Goal: Use online tool/utility: Utilize a website feature to perform a specific function

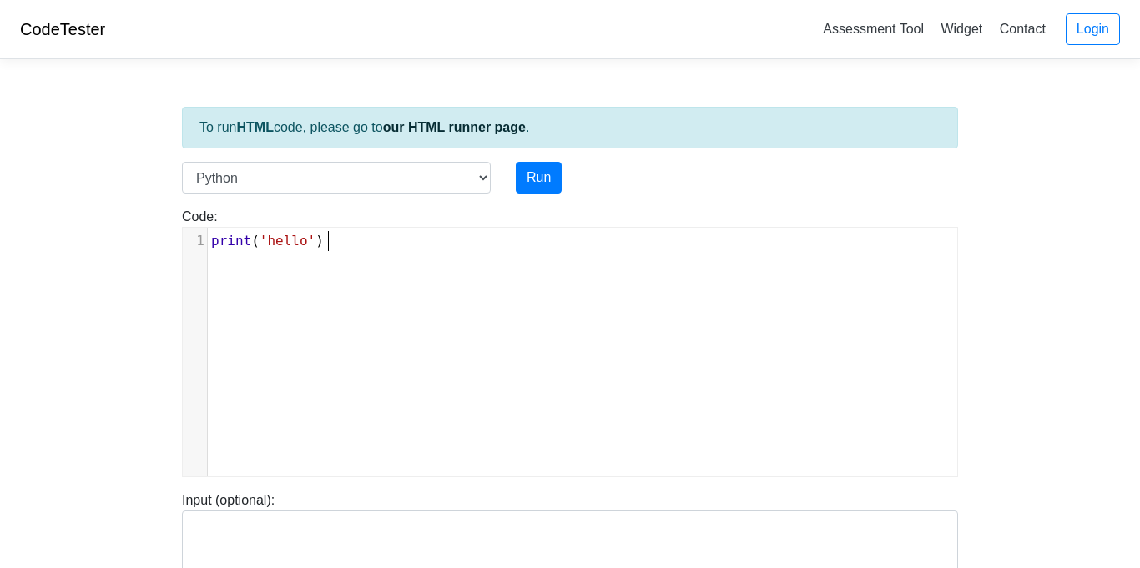
scroll to position [7, 0]
drag, startPoint x: 162, startPoint y: 254, endPoint x: 132, endPoint y: 254, distance: 30.0
click at [132, 254] on body "CodeTester Assessment Tool Widget Contact Login To run HTML code, please go to …" at bounding box center [570, 445] width 1140 height 890
type textarea "c"
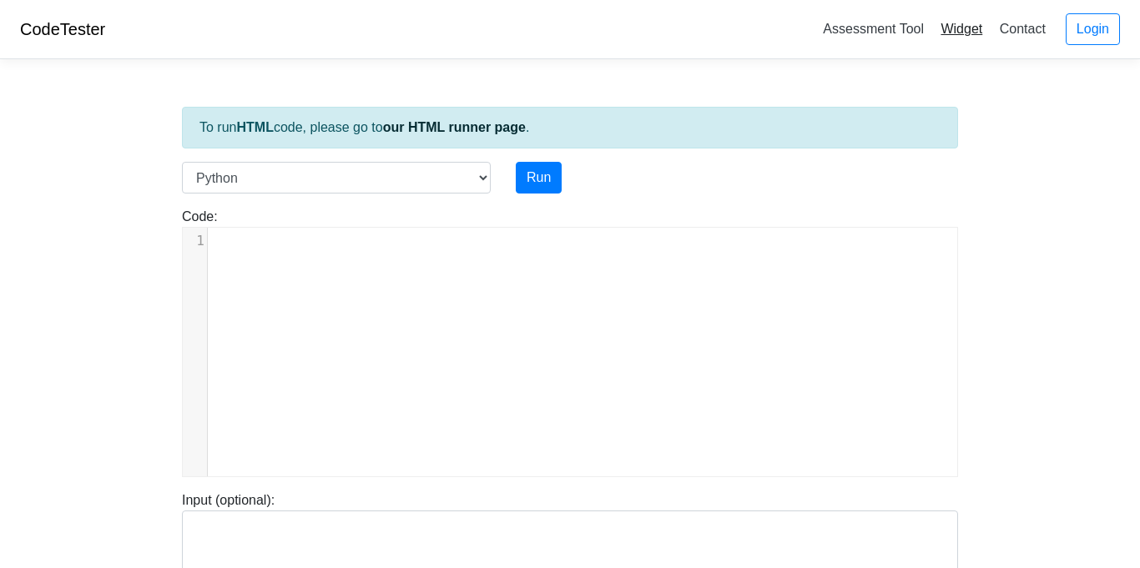
click at [949, 28] on link "Widget" at bounding box center [961, 29] width 55 height 28
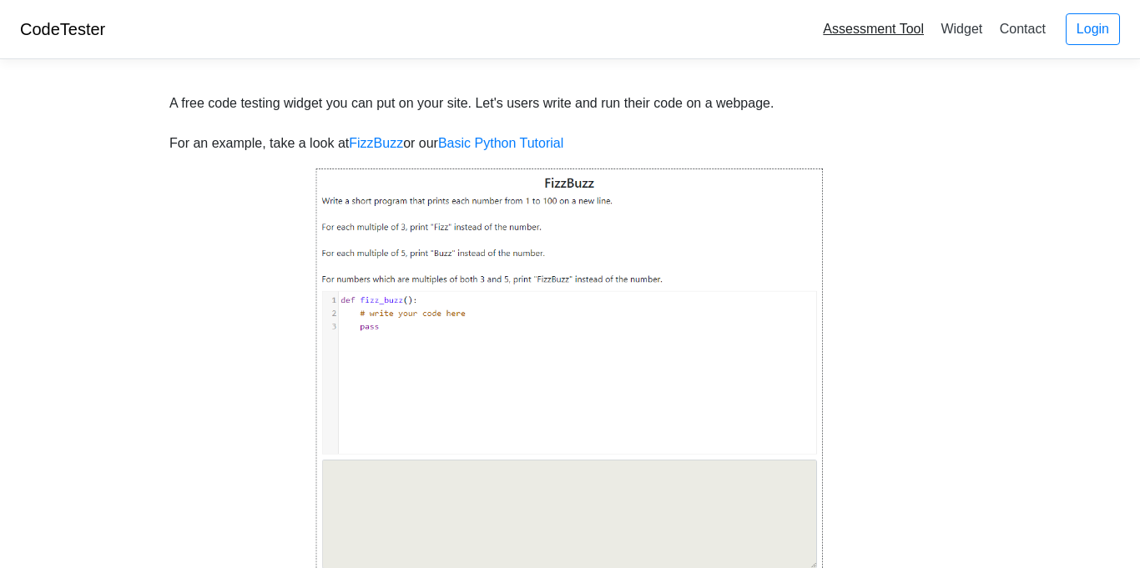
click at [904, 34] on link "Assessment Tool" at bounding box center [873, 29] width 114 height 28
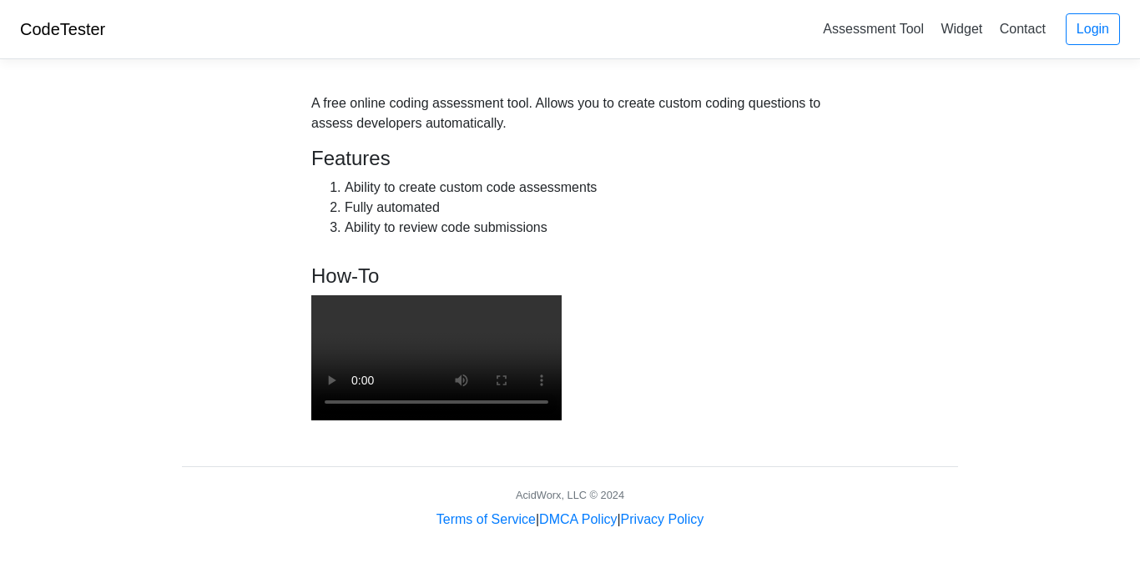
click at [56, 17] on div "CodeTester Assessment Tool Widget Contact Login" at bounding box center [570, 29] width 1140 height 59
click at [58, 20] on link "CodeTester" at bounding box center [62, 29] width 85 height 18
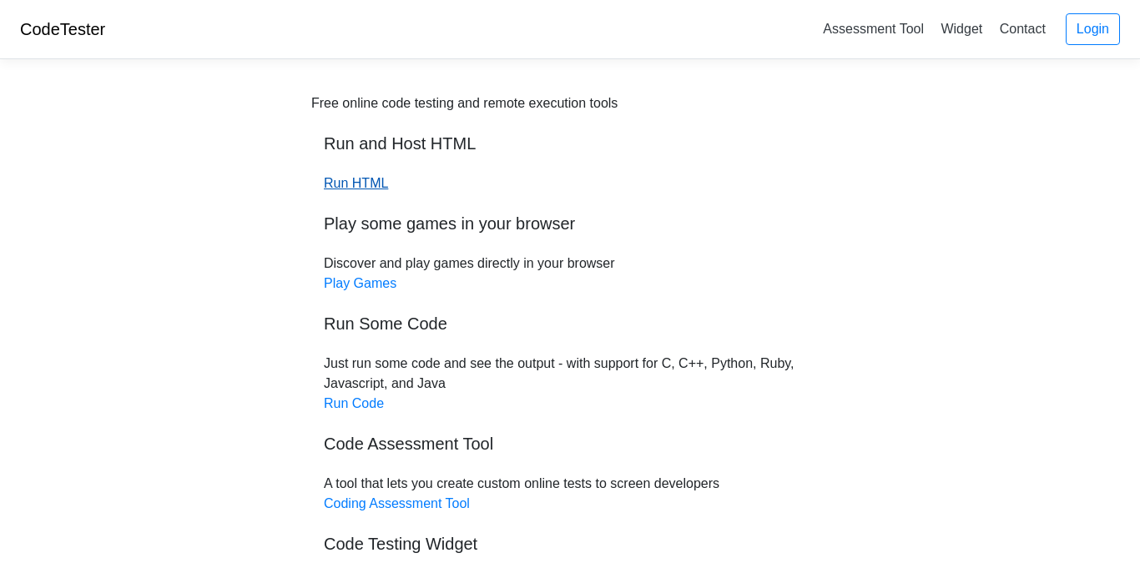
click at [374, 182] on link "Run HTML" at bounding box center [356, 183] width 64 height 14
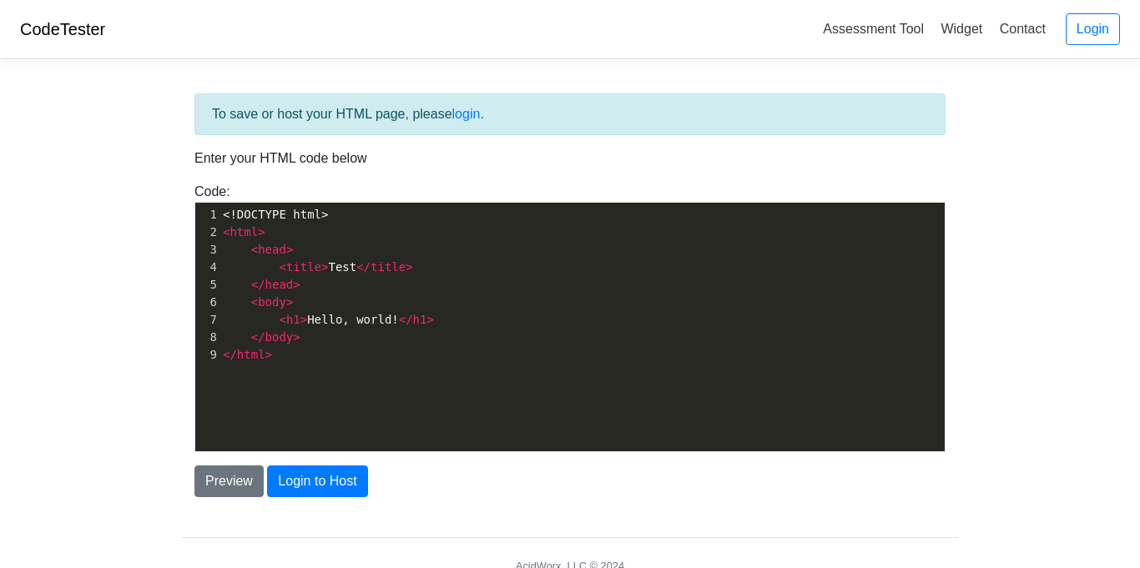
click at [388, 322] on span "< h1 > Hello, world! </ h1 >" at bounding box center [328, 319] width 211 height 13
type textarea "mang"
type textarea "o mango mnaog"
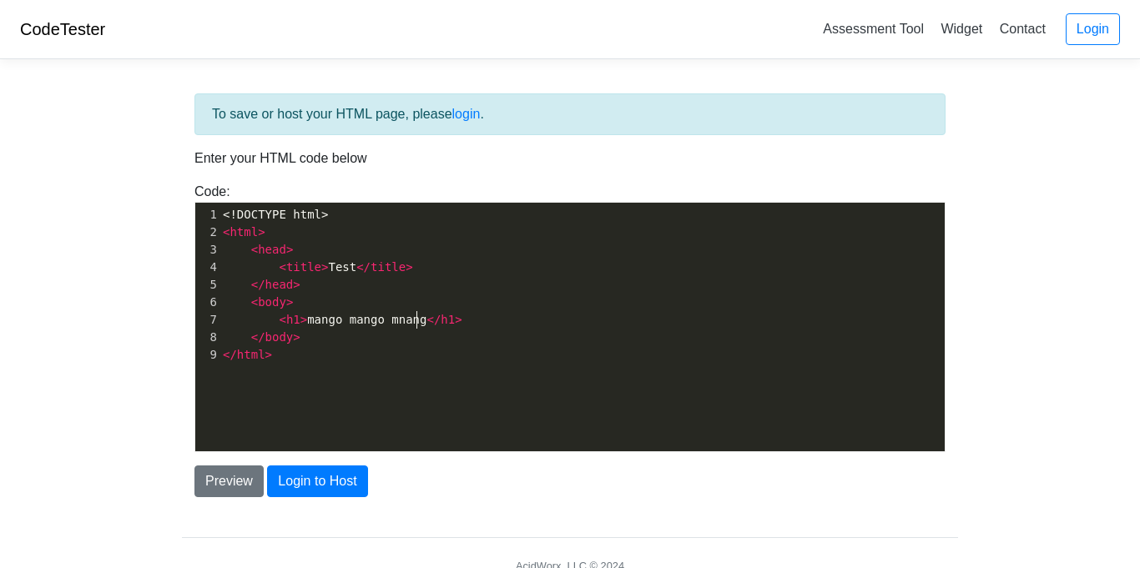
type textarea "ango"
type textarea "a"
type textarea "ang"
type textarea "o"
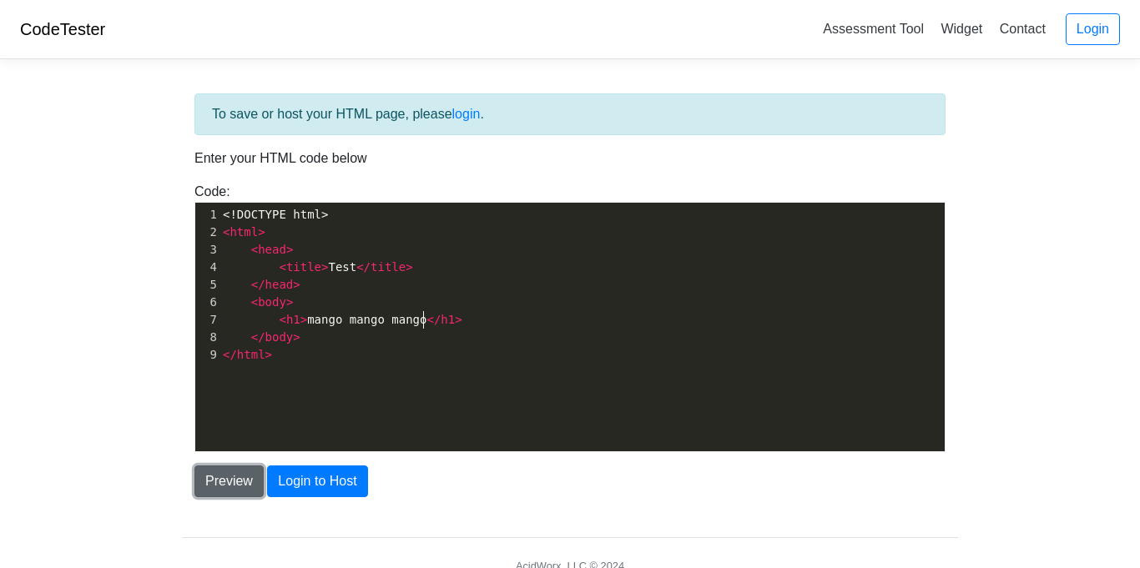
click at [250, 484] on button "Preview" at bounding box center [228, 482] width 69 height 32
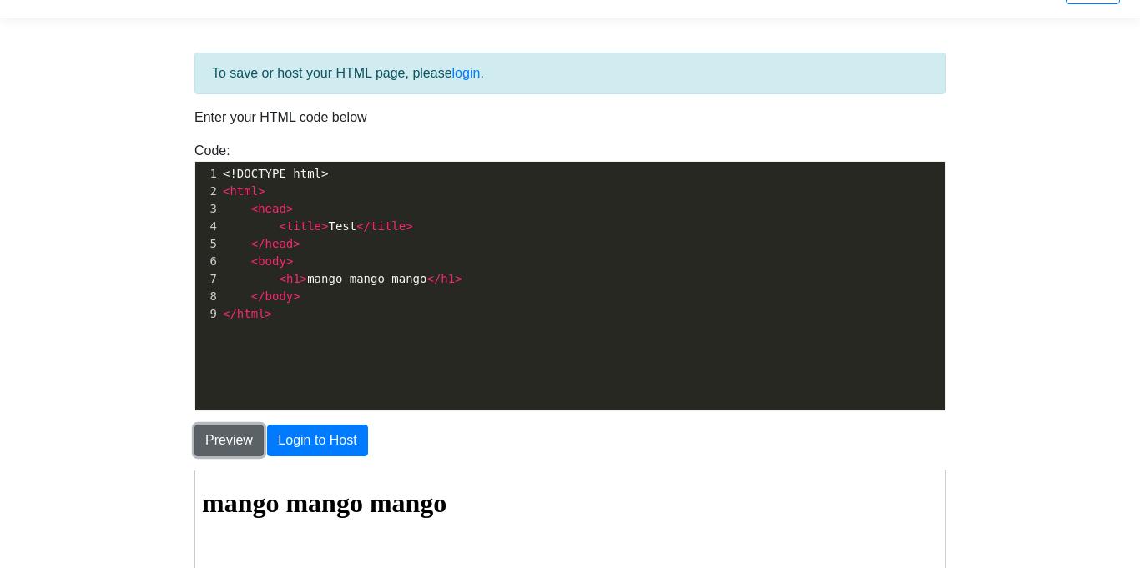
scroll to position [40, 0]
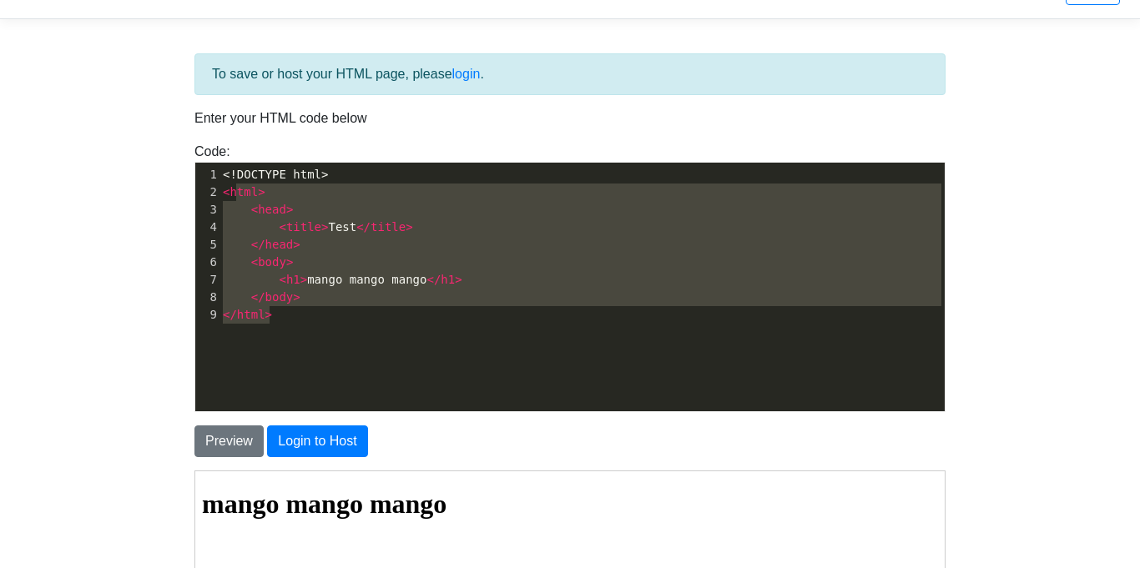
type textarea "html> <head> <title>Test</title> </head> <body> <h1>mango mango mango </h1> </b…"
drag, startPoint x: 386, startPoint y: 323, endPoint x: 227, endPoint y: 189, distance: 208.4
click at [227, 189] on div "1 <!DOCTYPE html> 2 < html > 3 < head > 4 < title > Test </ title > 5 </ head >…" at bounding box center [581, 245] width 725 height 158
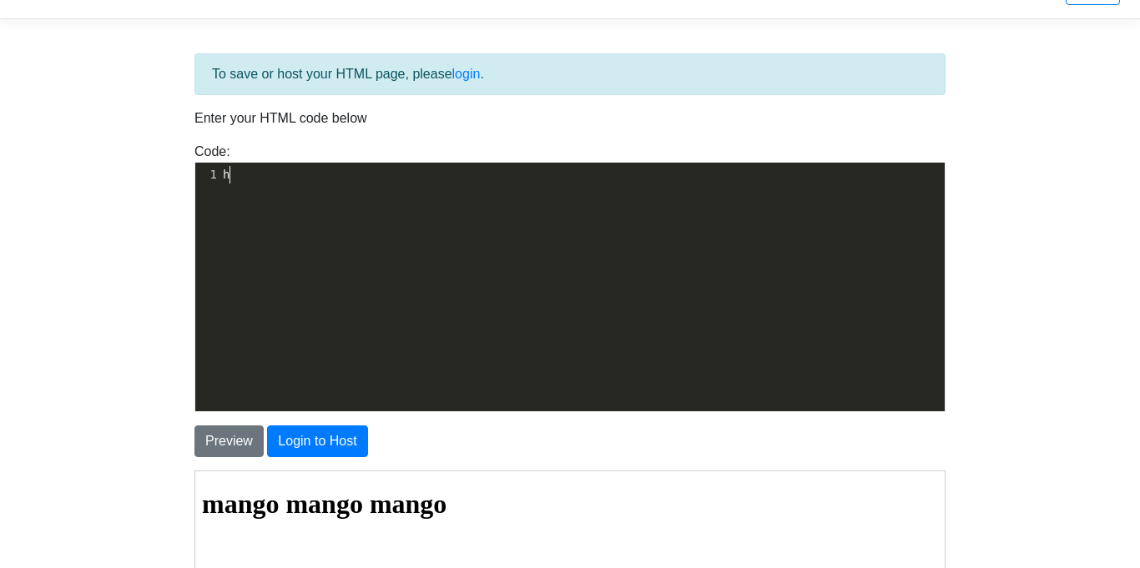
type textarea "html"
type textarea "<html"
type textarea "ll >\"
type textarea "<"
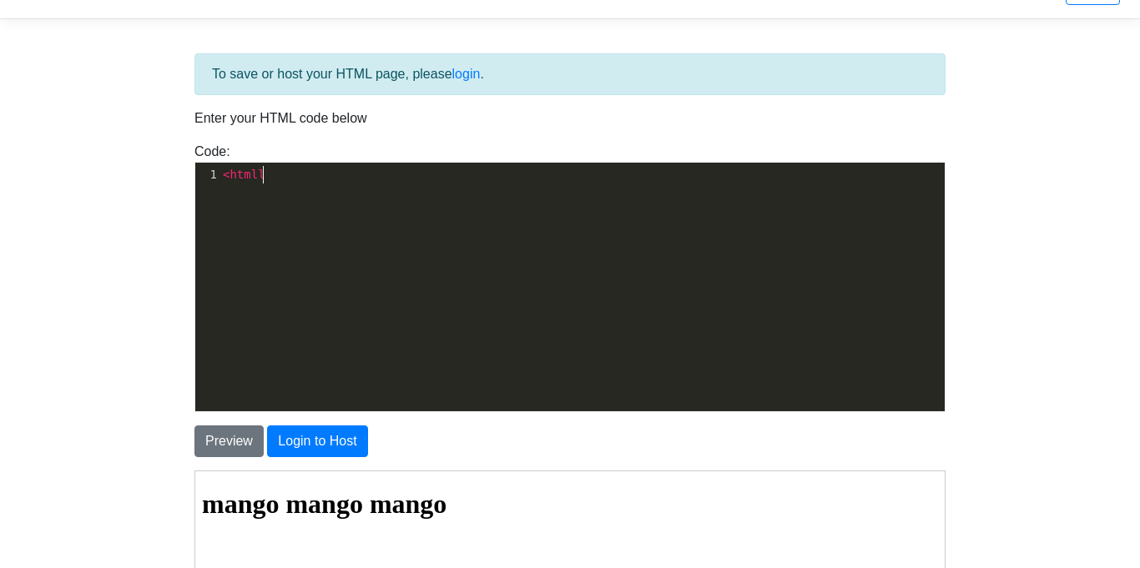
scroll to position [6, 8]
type textarea ">"
type textarea "><"
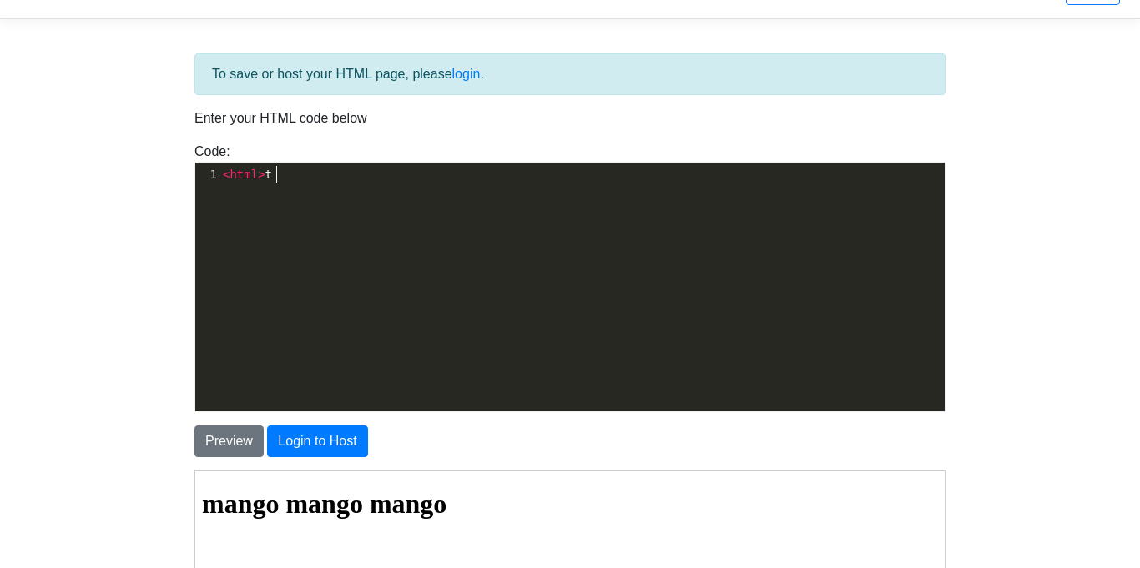
type textarea "test"
type textarea "<?html"
type textarea "/html>"
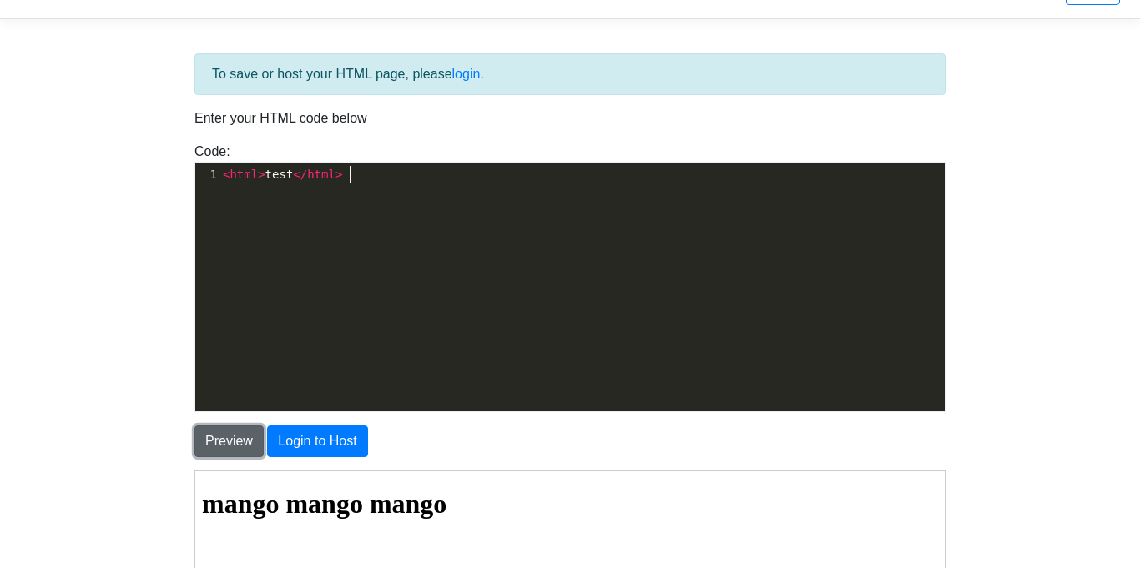
click at [230, 444] on button "Preview" at bounding box center [228, 442] width 69 height 32
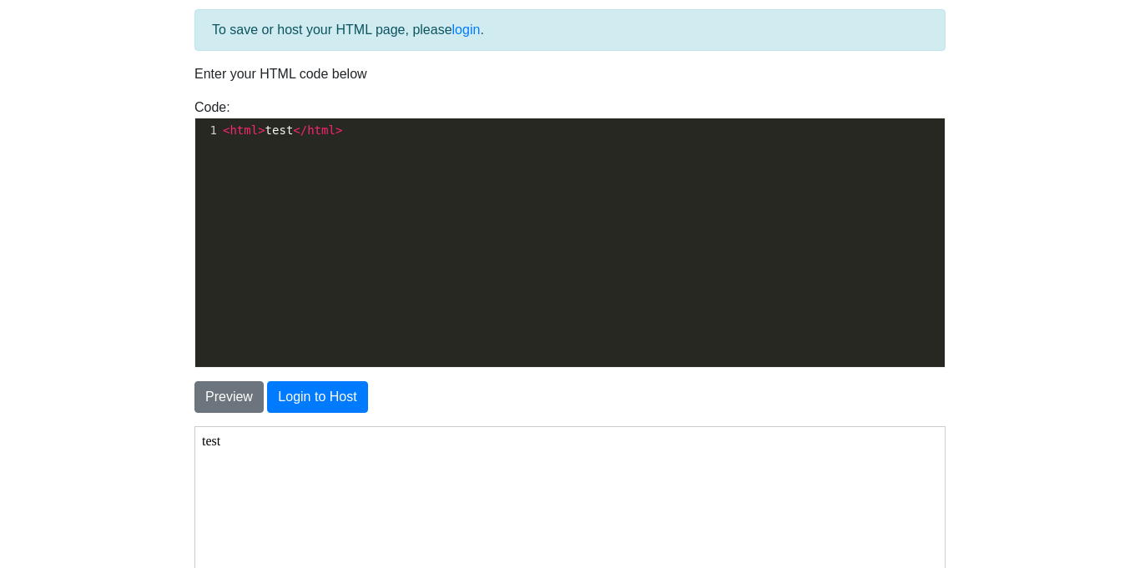
click at [280, 144] on div "​ x 1 < html > test </ html >" at bounding box center [582, 255] width 774 height 274
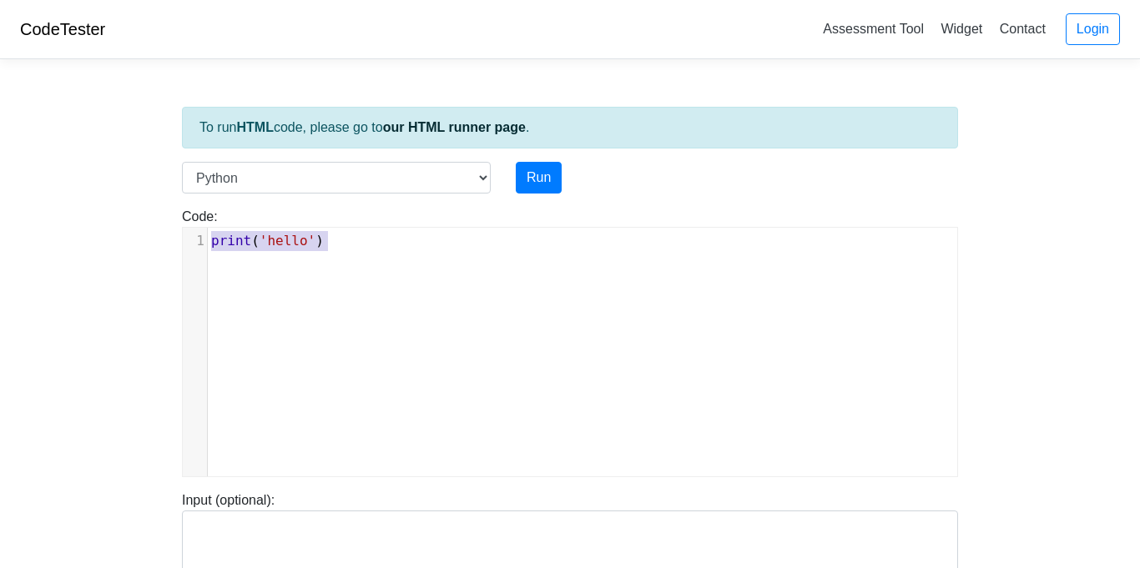
type textarea "print('hello')"
drag, startPoint x: 335, startPoint y: 234, endPoint x: 122, endPoint y: 231, distance: 212.8
click at [122, 231] on body "CodeTester Assessment Tool Widget Contact Login To run HTML code, please go to …" at bounding box center [570, 445] width 1140 height 890
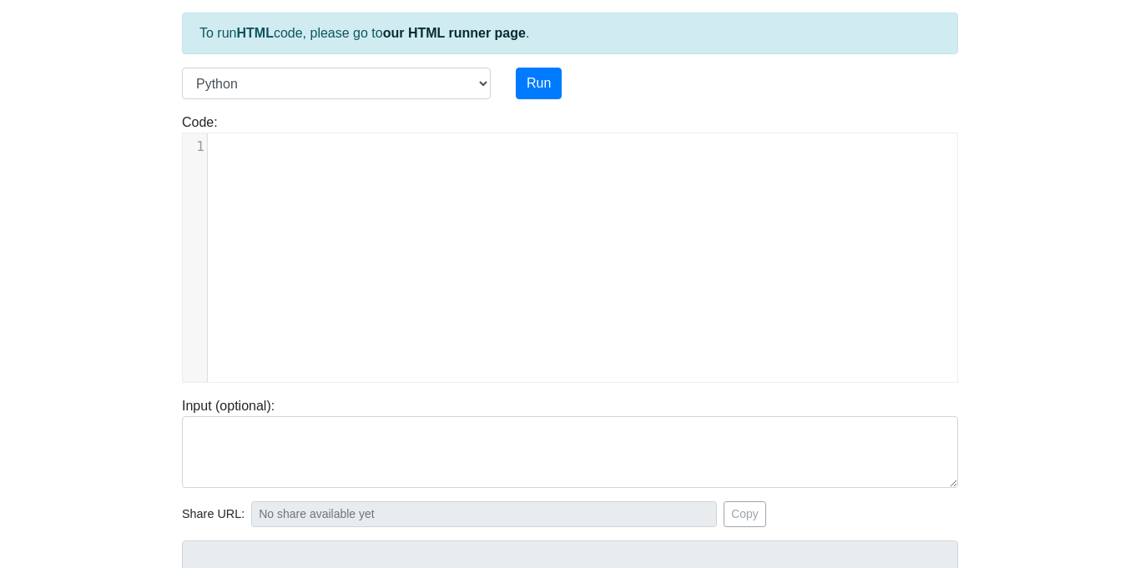
scroll to position [33, 0]
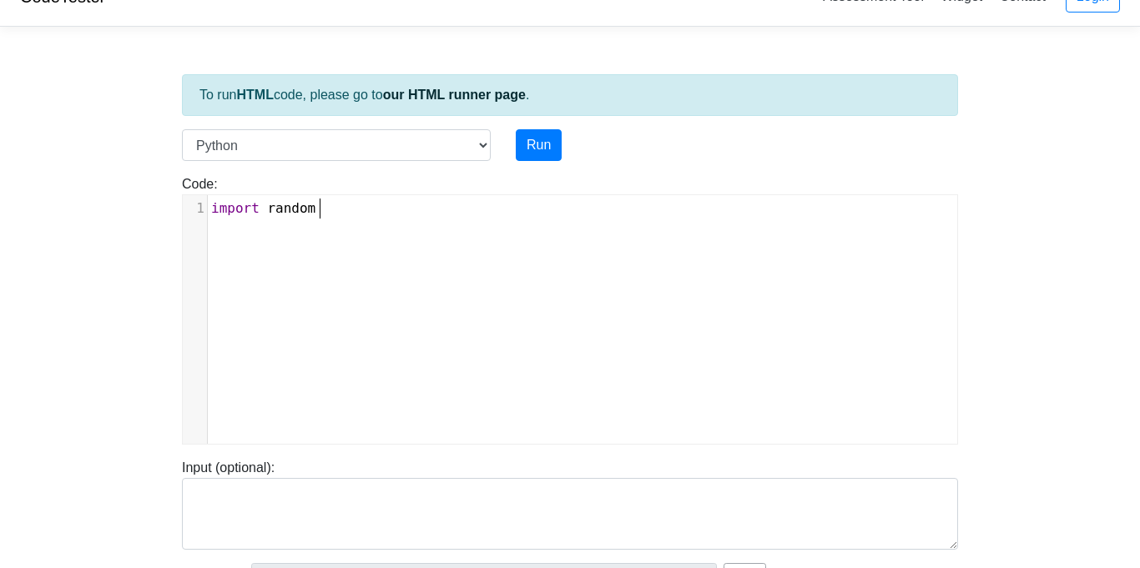
type textarea "import random"
type textarea "import"
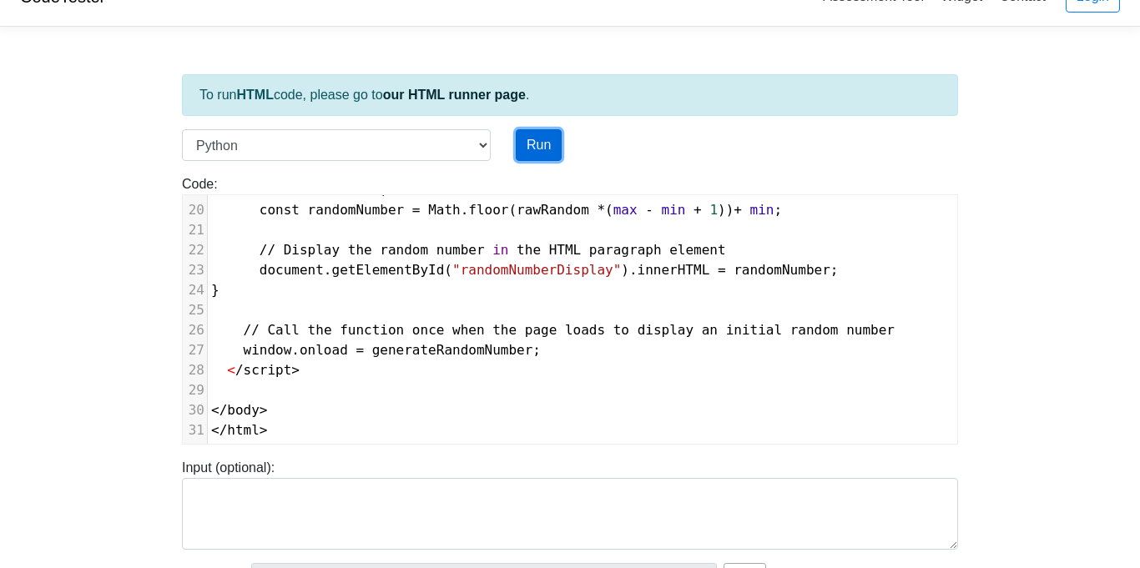
click at [530, 141] on button "Run" at bounding box center [539, 145] width 46 height 32
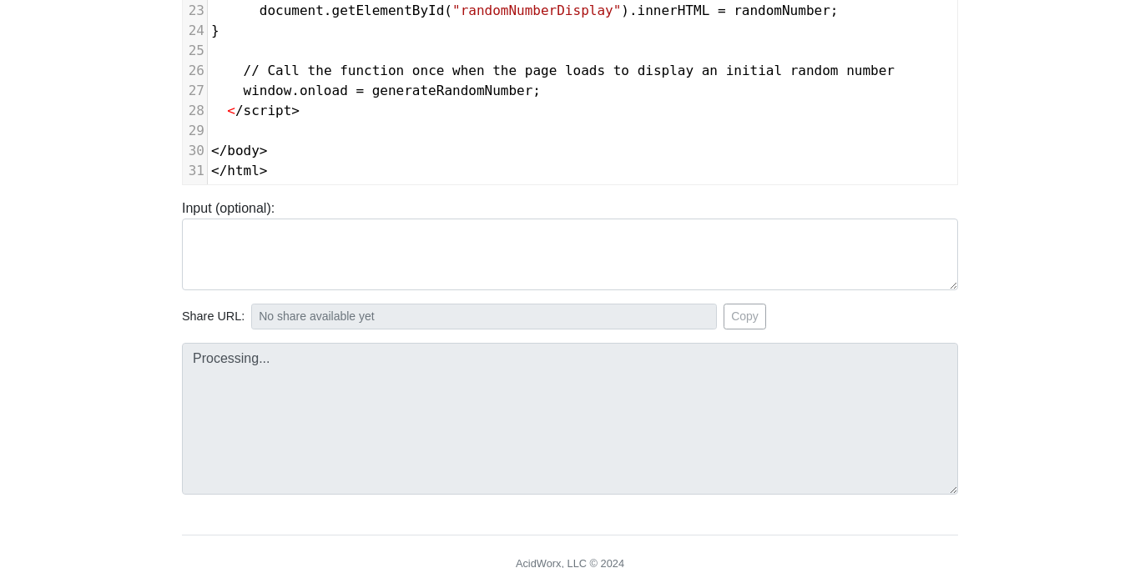
scroll to position [362, 0]
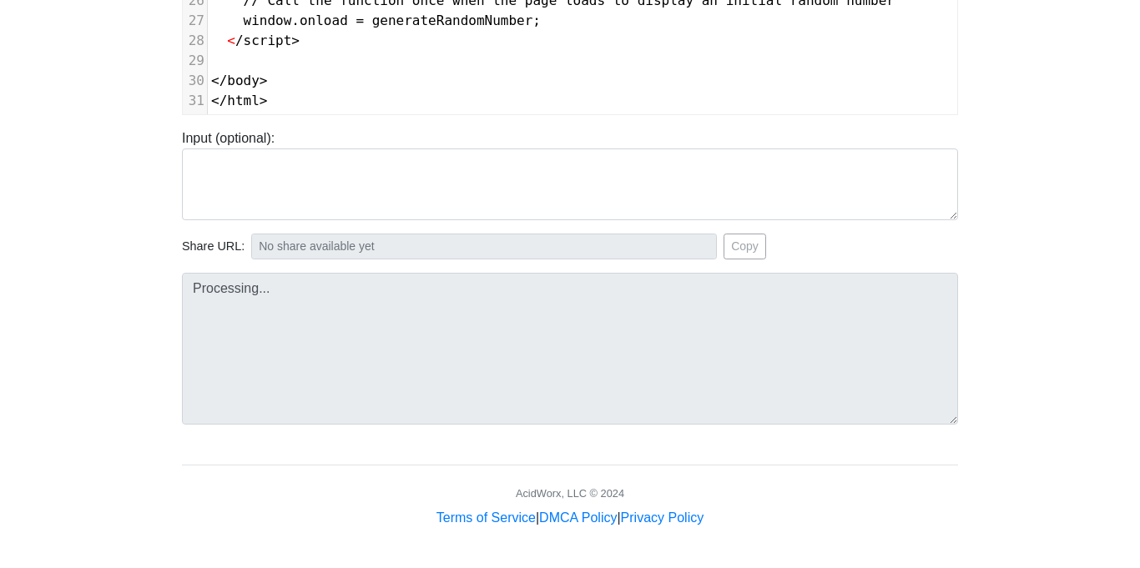
type input "https://codetester.io/runner?s=4QXOOZegX0"
type textarea "Submission status: Runtime Error (NZEC) Stderr: File "script.py", line 1 <!DOCT…"
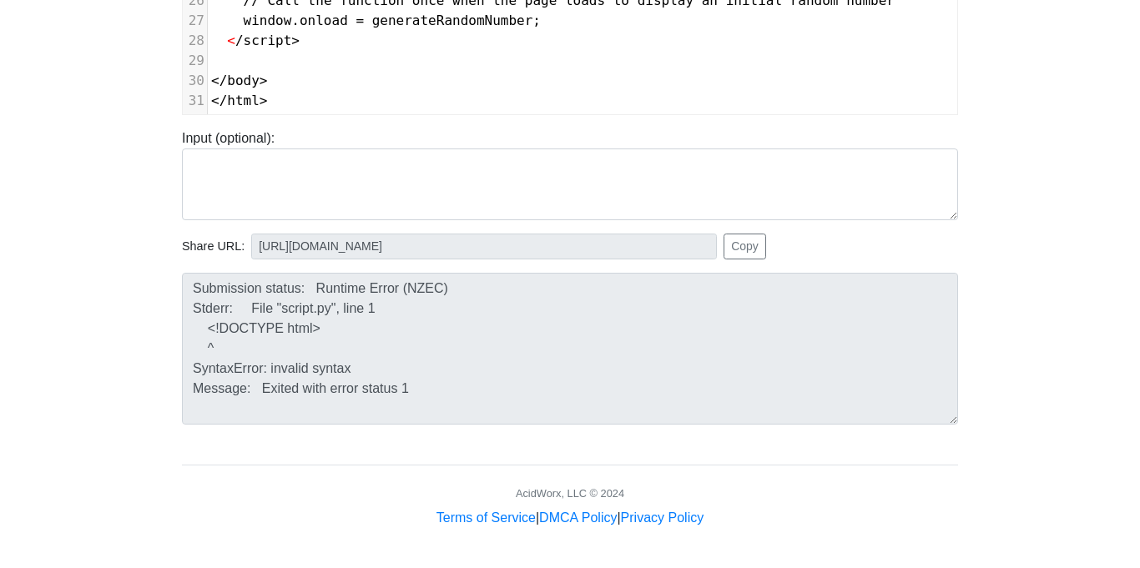
scroll to position [0, 0]
